Goal: Task Accomplishment & Management: Use online tool/utility

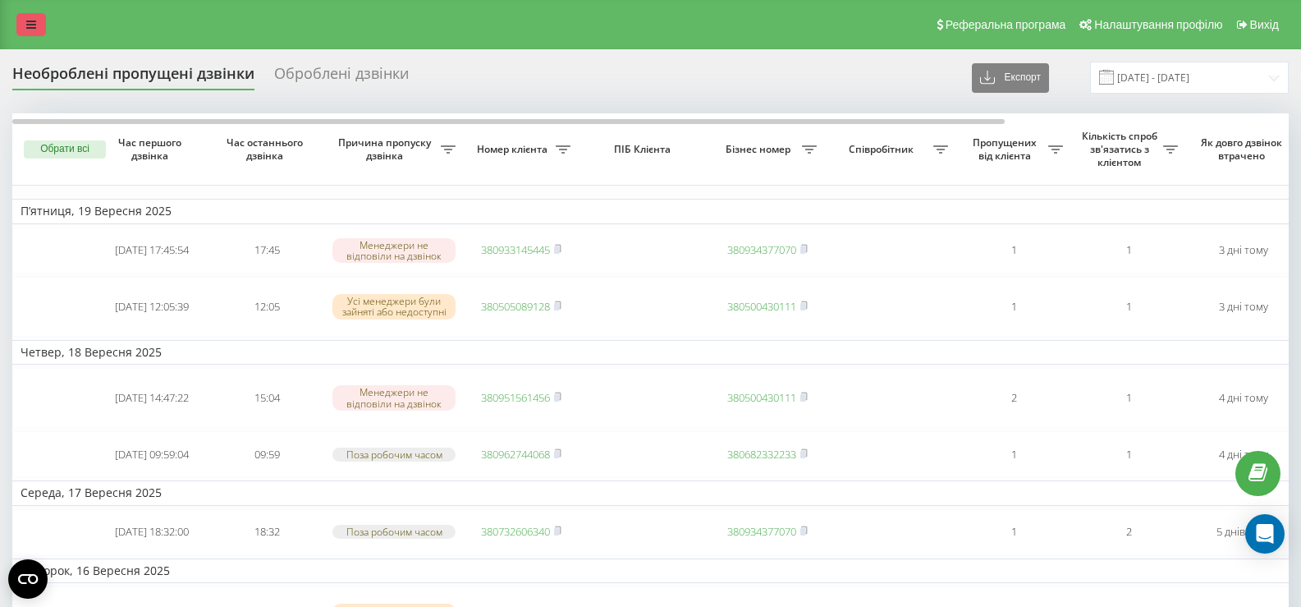
click at [34, 31] on link at bounding box center [31, 24] width 30 height 23
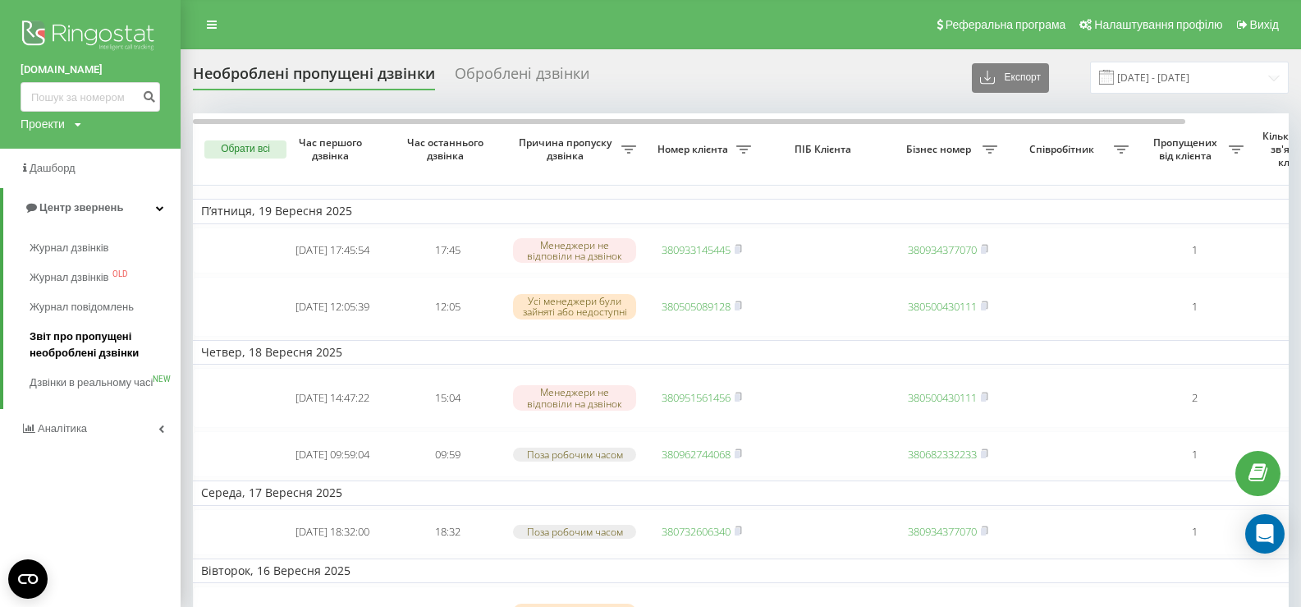
click at [95, 337] on span "Звіт про пропущені необроблені дзвінки" at bounding box center [101, 344] width 143 height 33
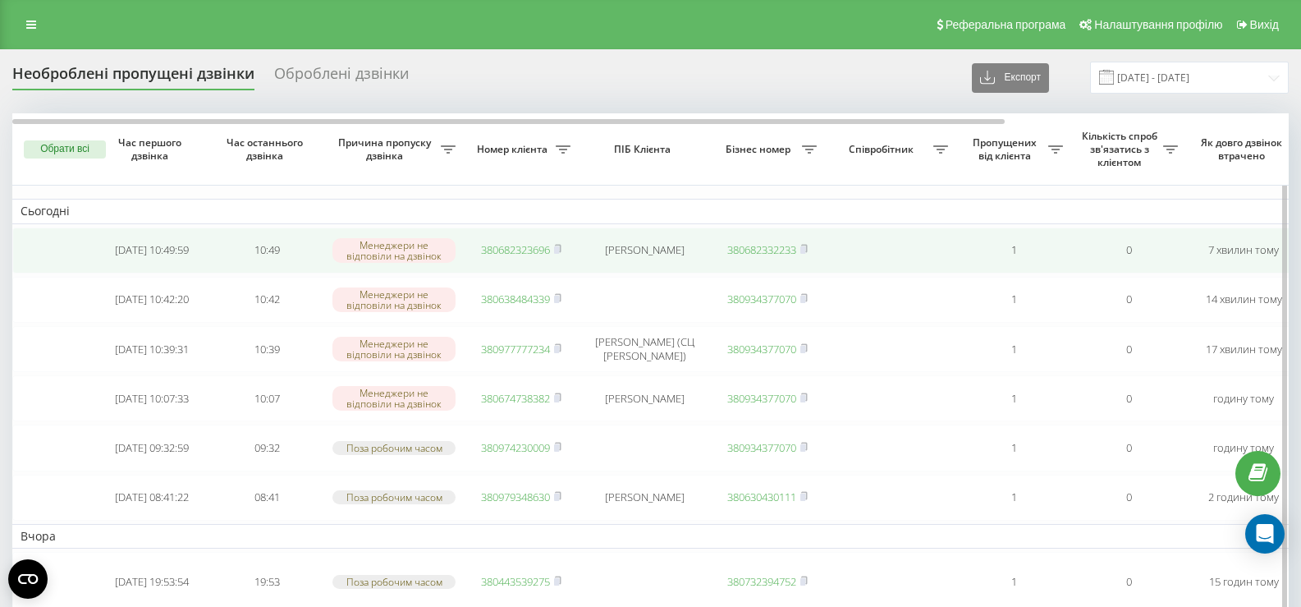
click at [564, 250] on td "380682323696" at bounding box center [521, 250] width 115 height 46
click at [561, 250] on icon at bounding box center [558, 248] width 6 height 7
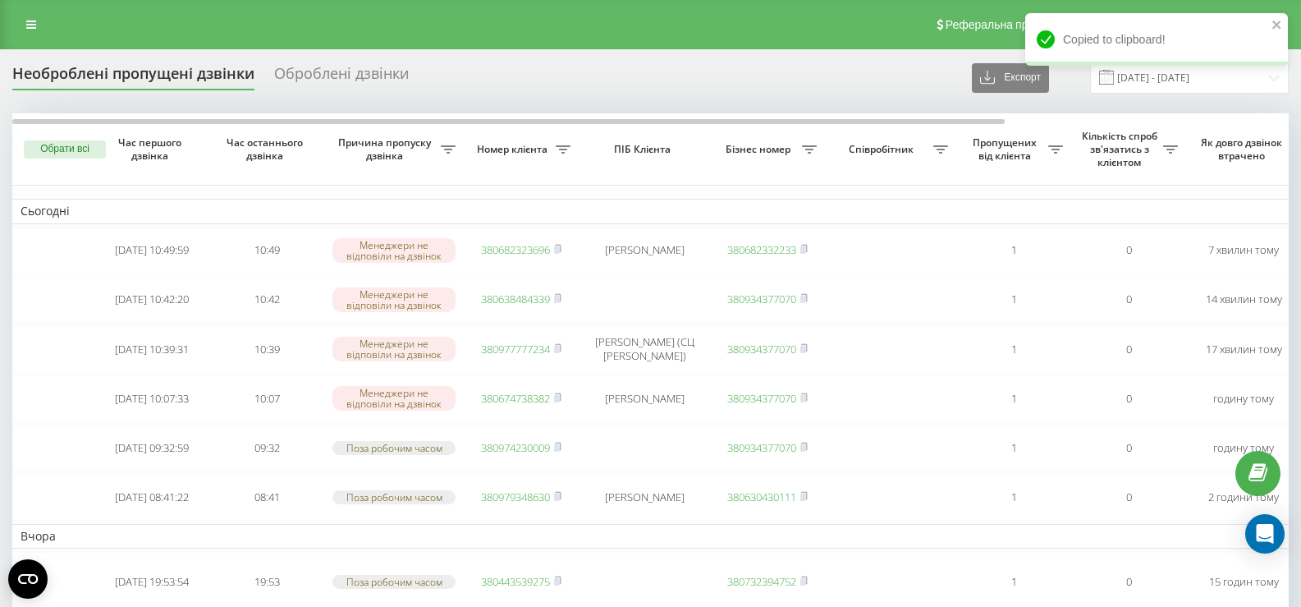
click at [30, 29] on icon at bounding box center [31, 24] width 10 height 11
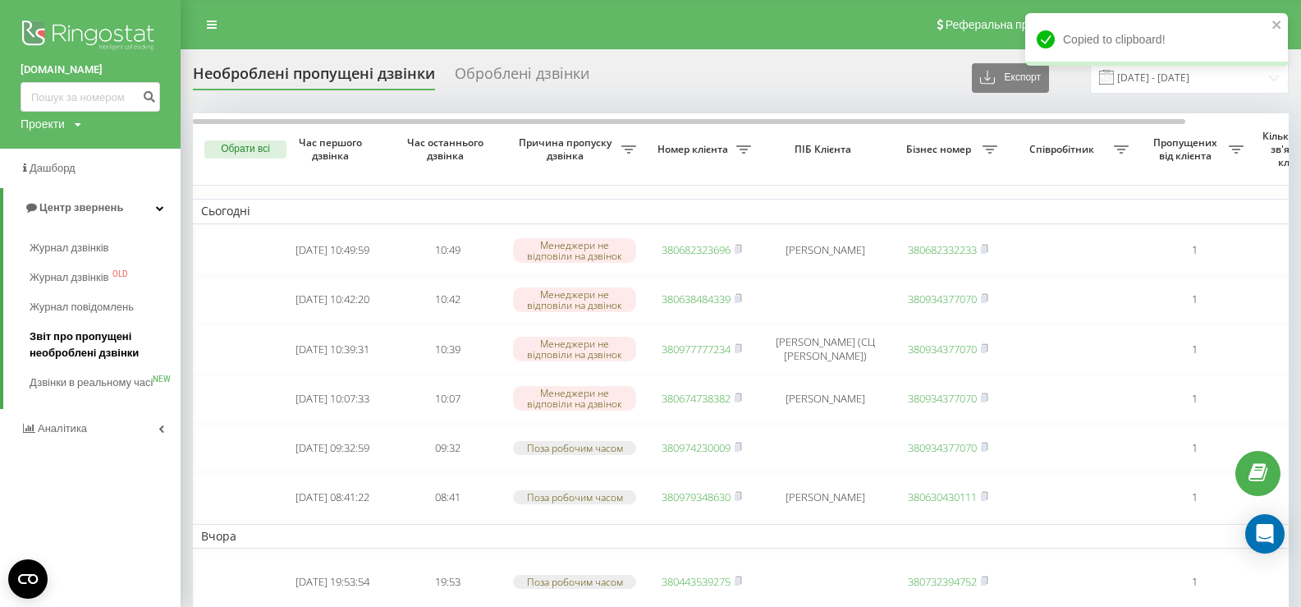
click at [90, 360] on span "Звіт про пропущені необроблені дзвінки" at bounding box center [101, 344] width 143 height 33
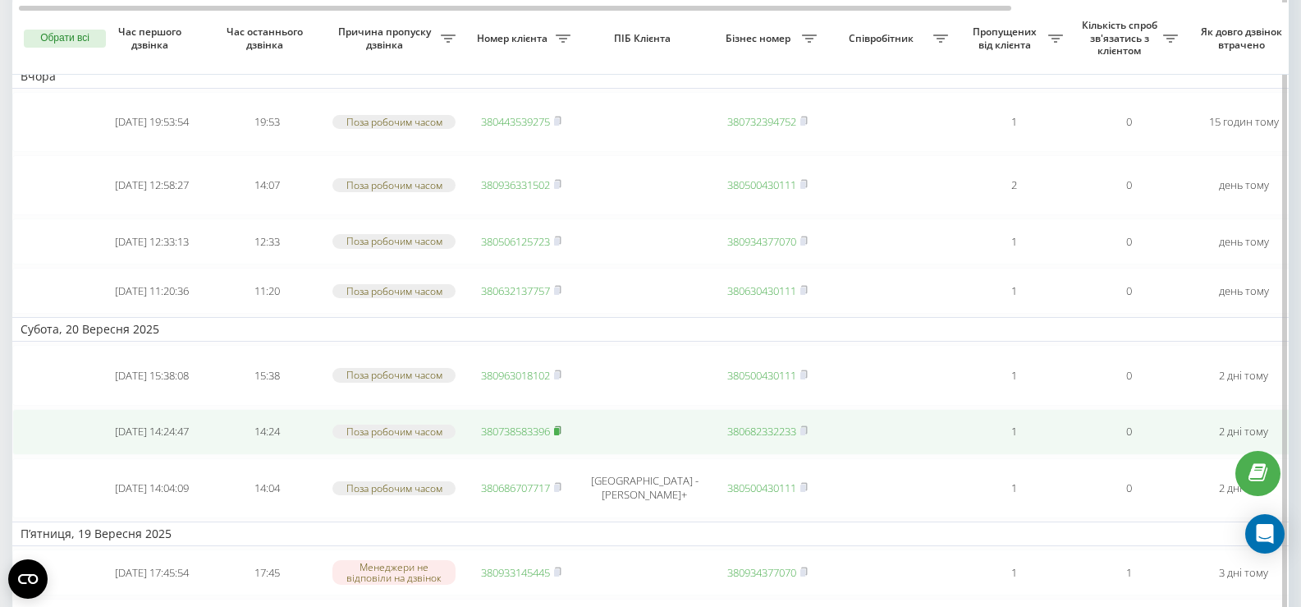
click at [559, 428] on rect at bounding box center [556, 431] width 5 height 7
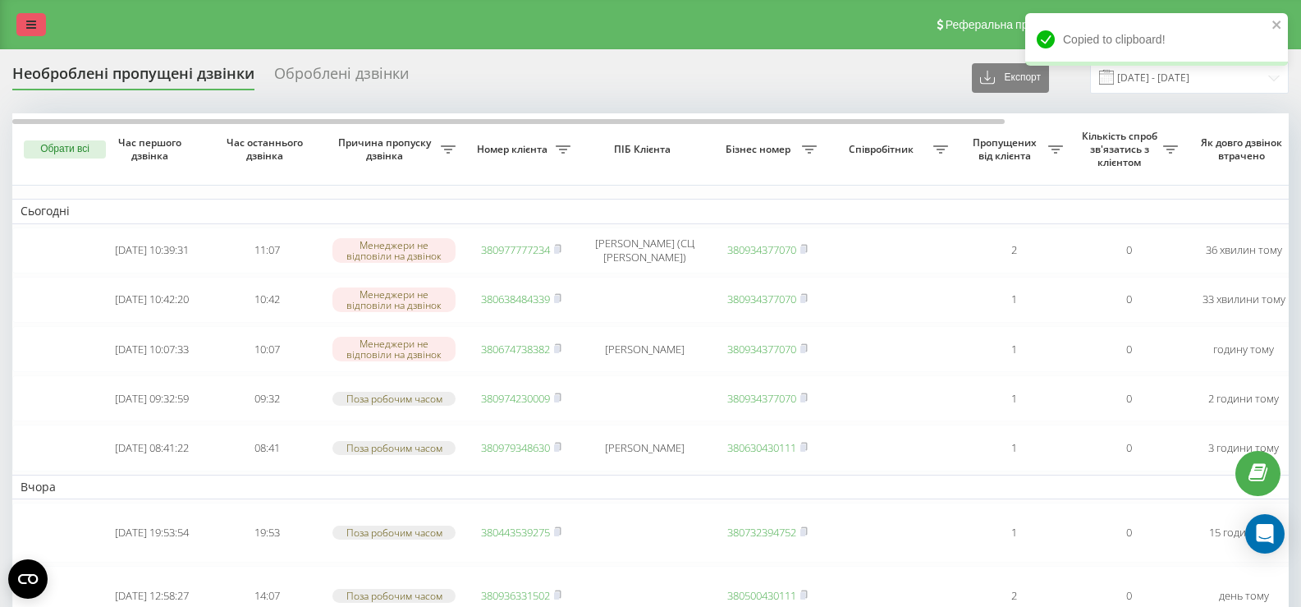
click at [33, 24] on icon at bounding box center [31, 24] width 10 height 11
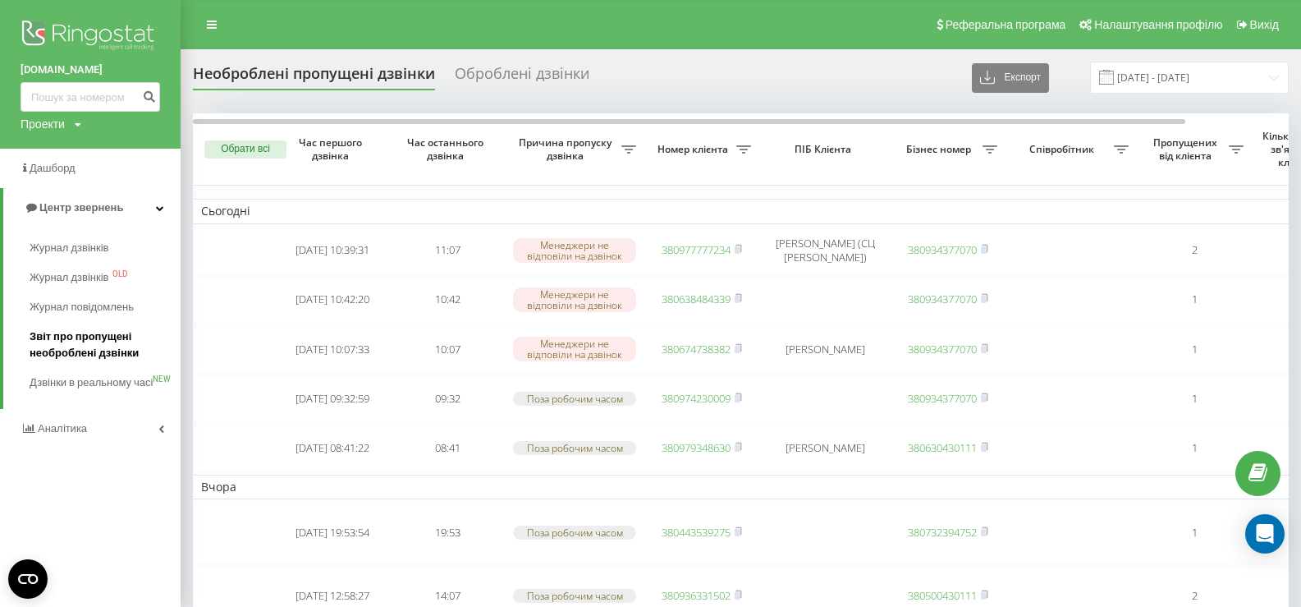
click at [94, 360] on span "Звіт про пропущені необроблені дзвінки" at bounding box center [101, 344] width 143 height 33
